Goal: Information Seeking & Learning: Learn about a topic

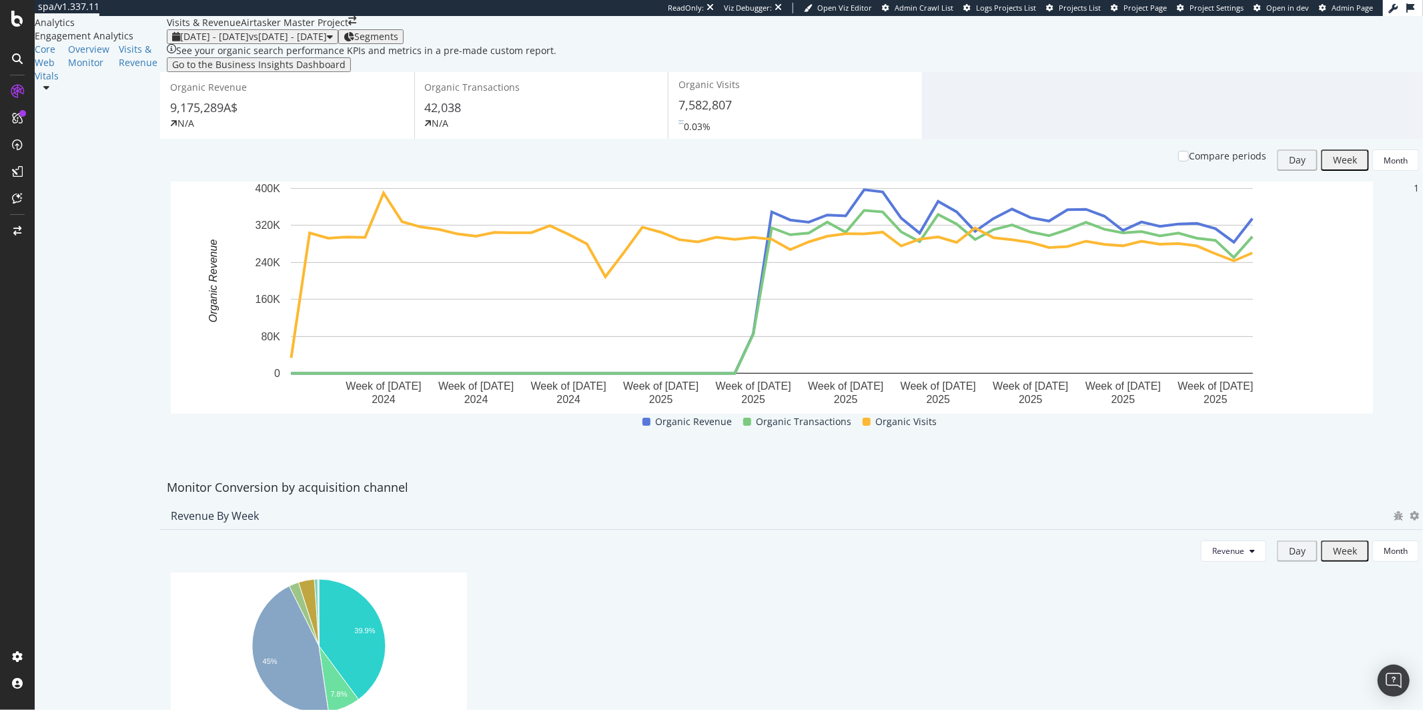
click at [517, 117] on div "42,038" at bounding box center [541, 107] width 233 height 17
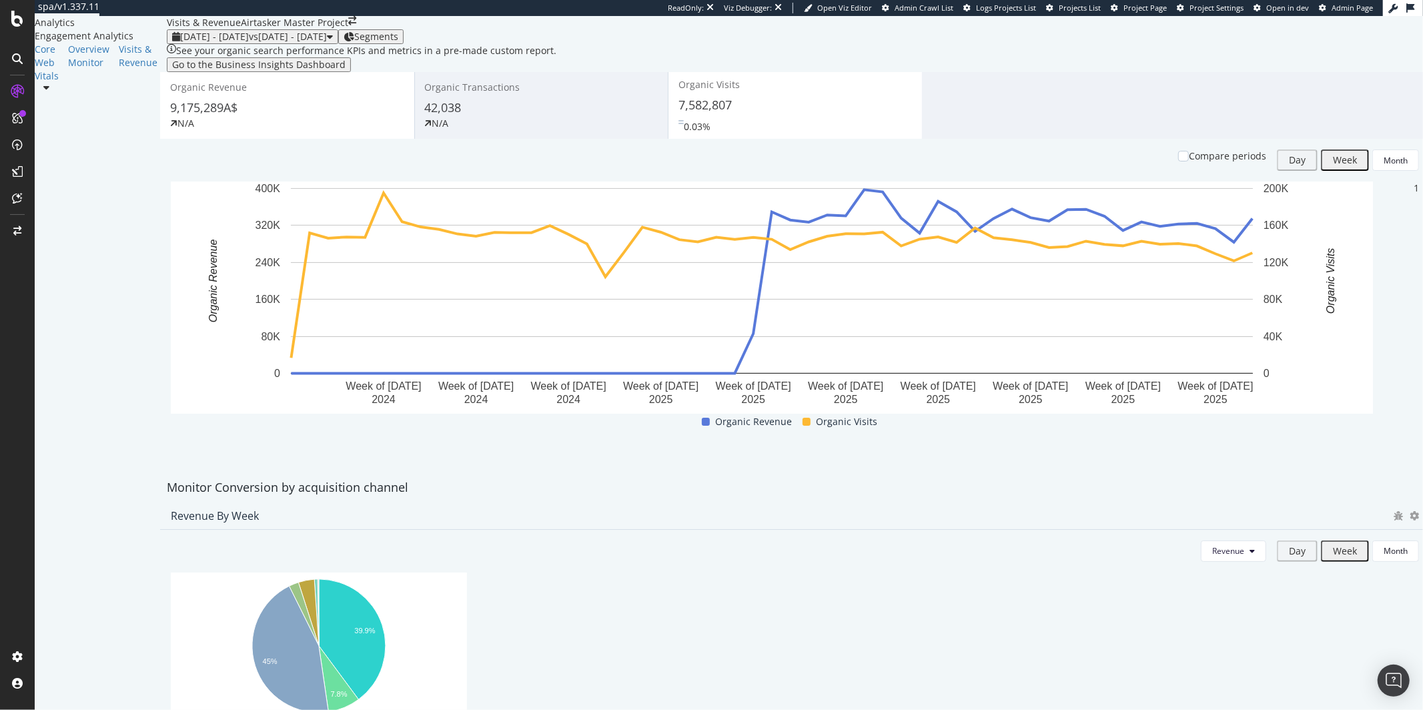
click at [772, 114] on div "7,582,807" at bounding box center [794, 105] width 233 height 17
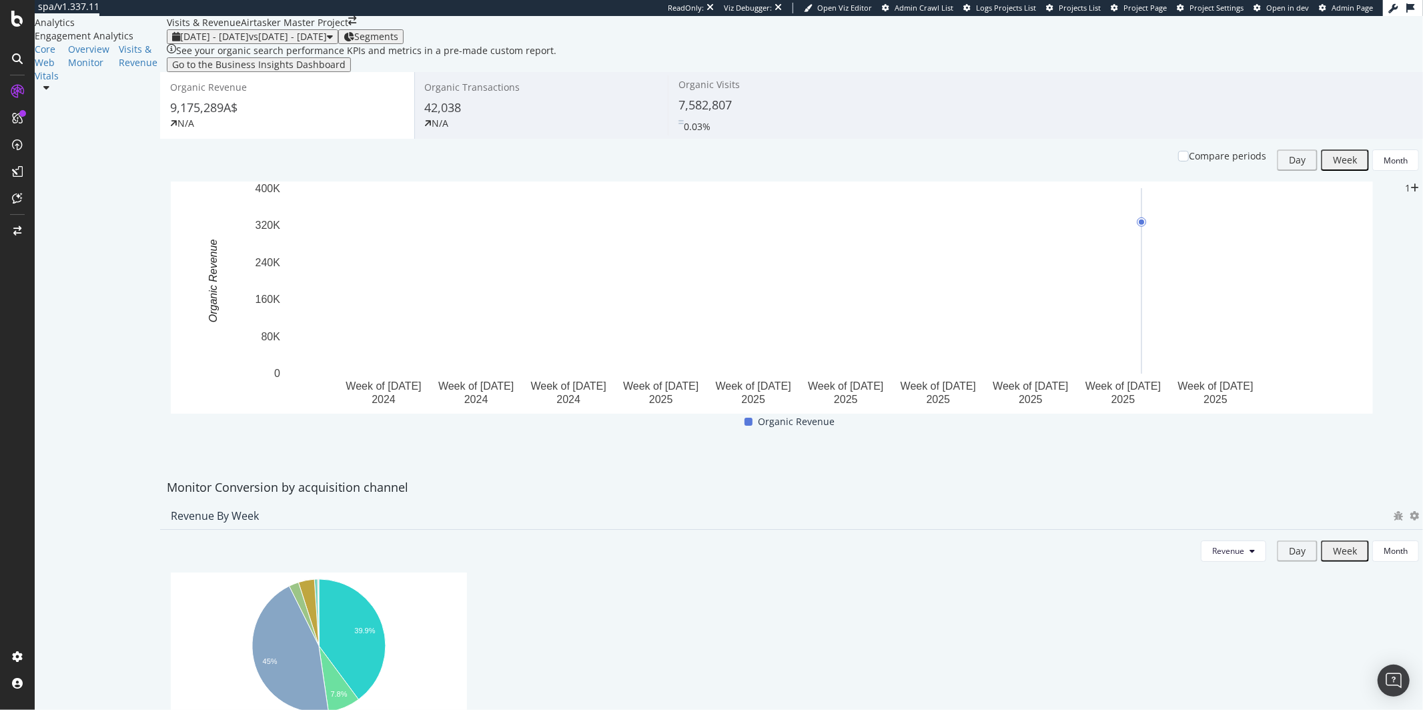
scroll to position [313, 0]
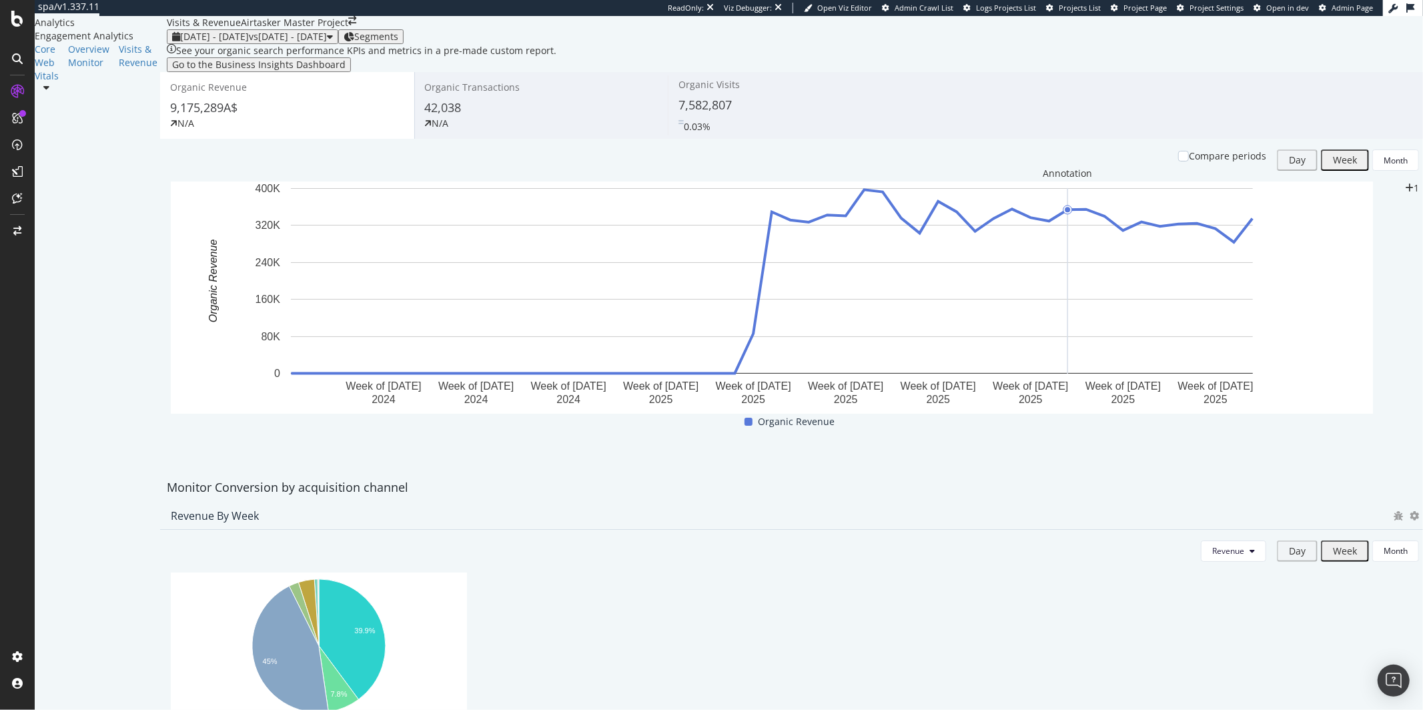
click at [1405, 189] on icon "plus" at bounding box center [1409, 187] width 9 height 9
click at [1179, 479] on div "Monitor Conversion by acquisition channel" at bounding box center [794, 487] width 1269 height 17
click at [850, 220] on circle "A chart." at bounding box center [845, 215] width 9 height 9
